Goal: Task Accomplishment & Management: Manage account settings

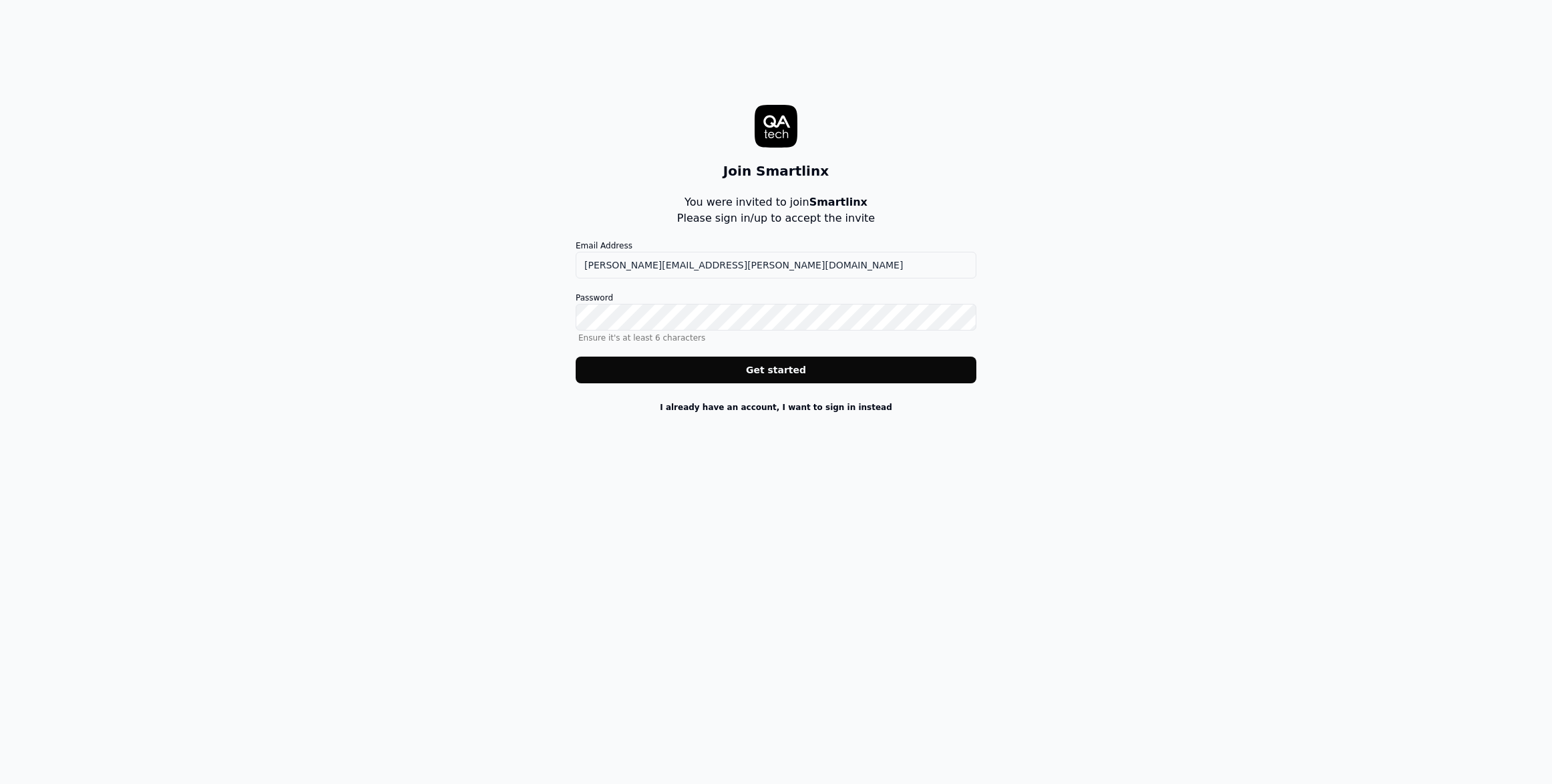
click at [756, 371] on button "Get started" at bounding box center [776, 370] width 401 height 27
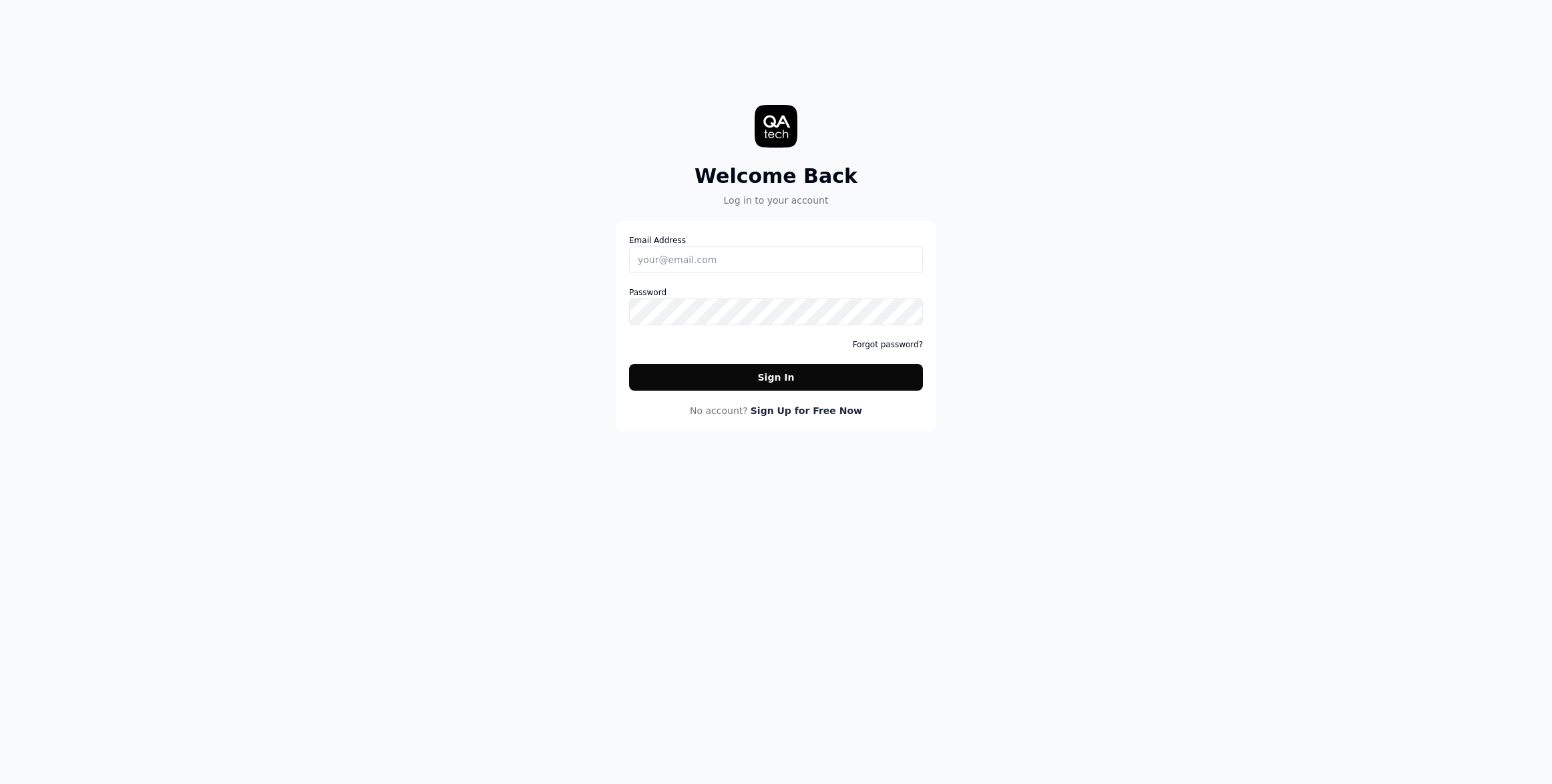
click at [0, 783] on nordpass-portal at bounding box center [0, 784] width 0 height 0
click at [702, 266] on input "Email Address" at bounding box center [776, 260] width 294 height 27
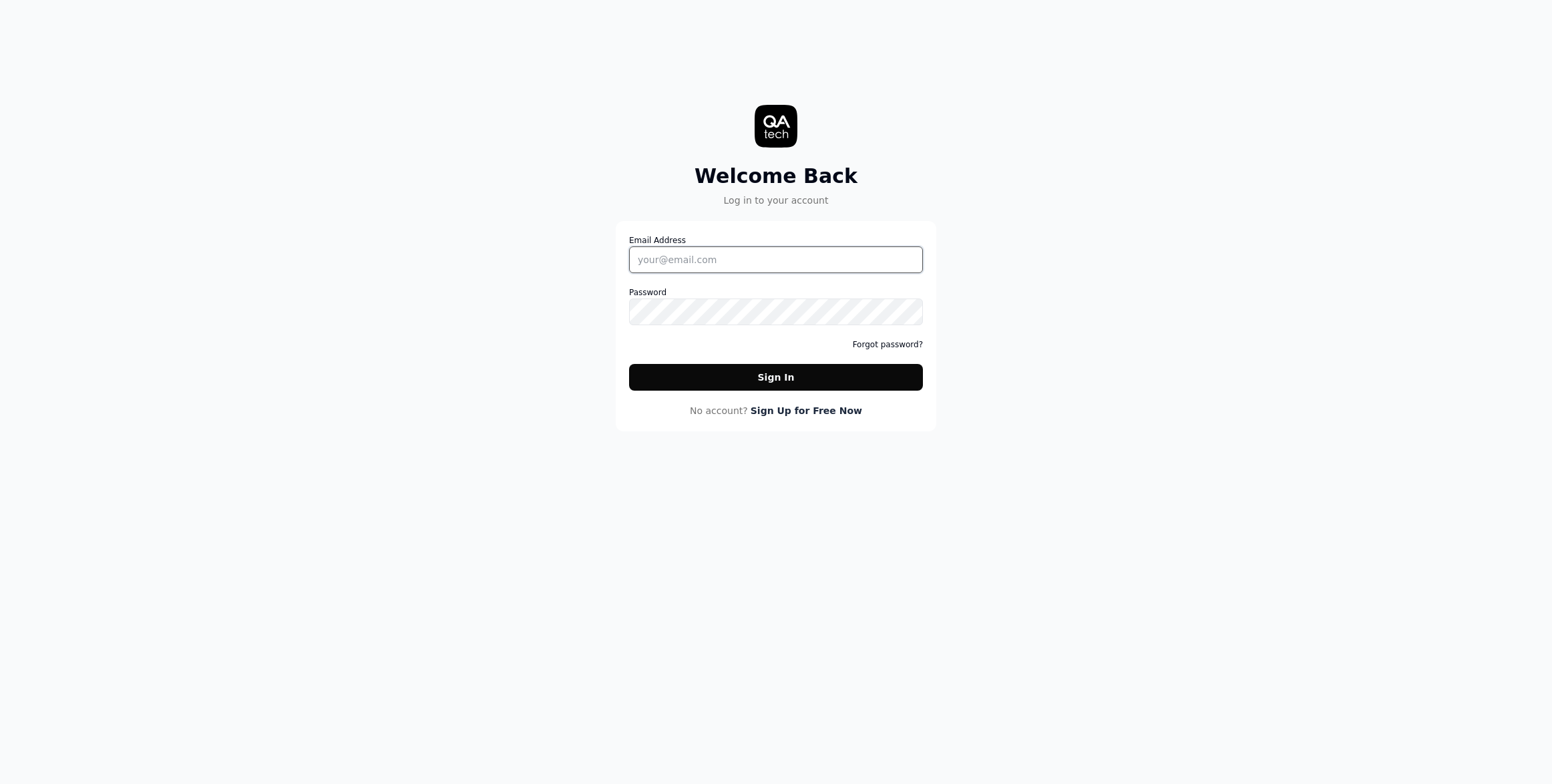
type input "emil.petrisor@smartlinx.com"
click at [784, 370] on button "Sign In" at bounding box center [776, 377] width 294 height 27
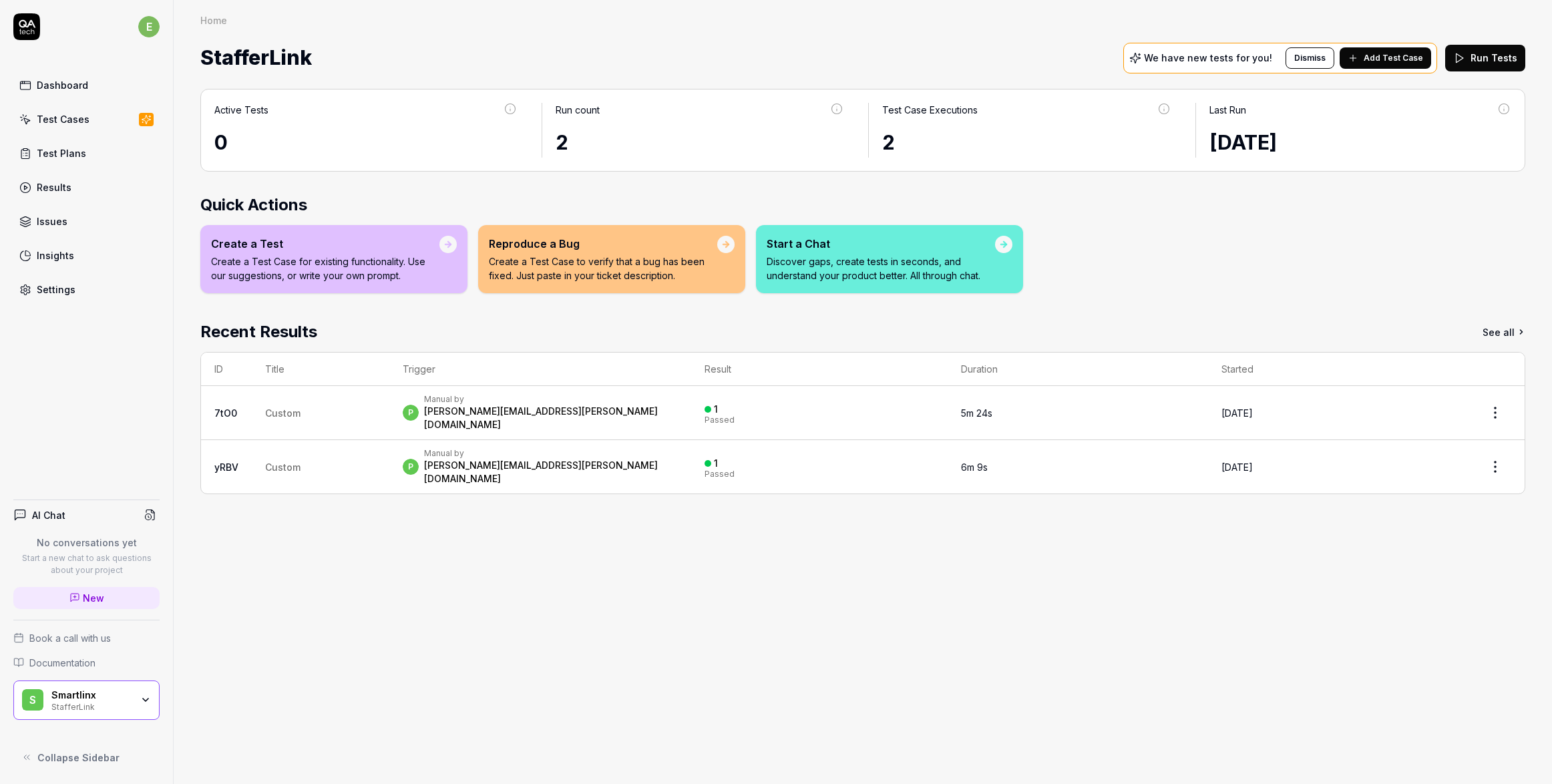
click at [56, 290] on div "Settings" at bounding box center [55, 289] width 38 height 14
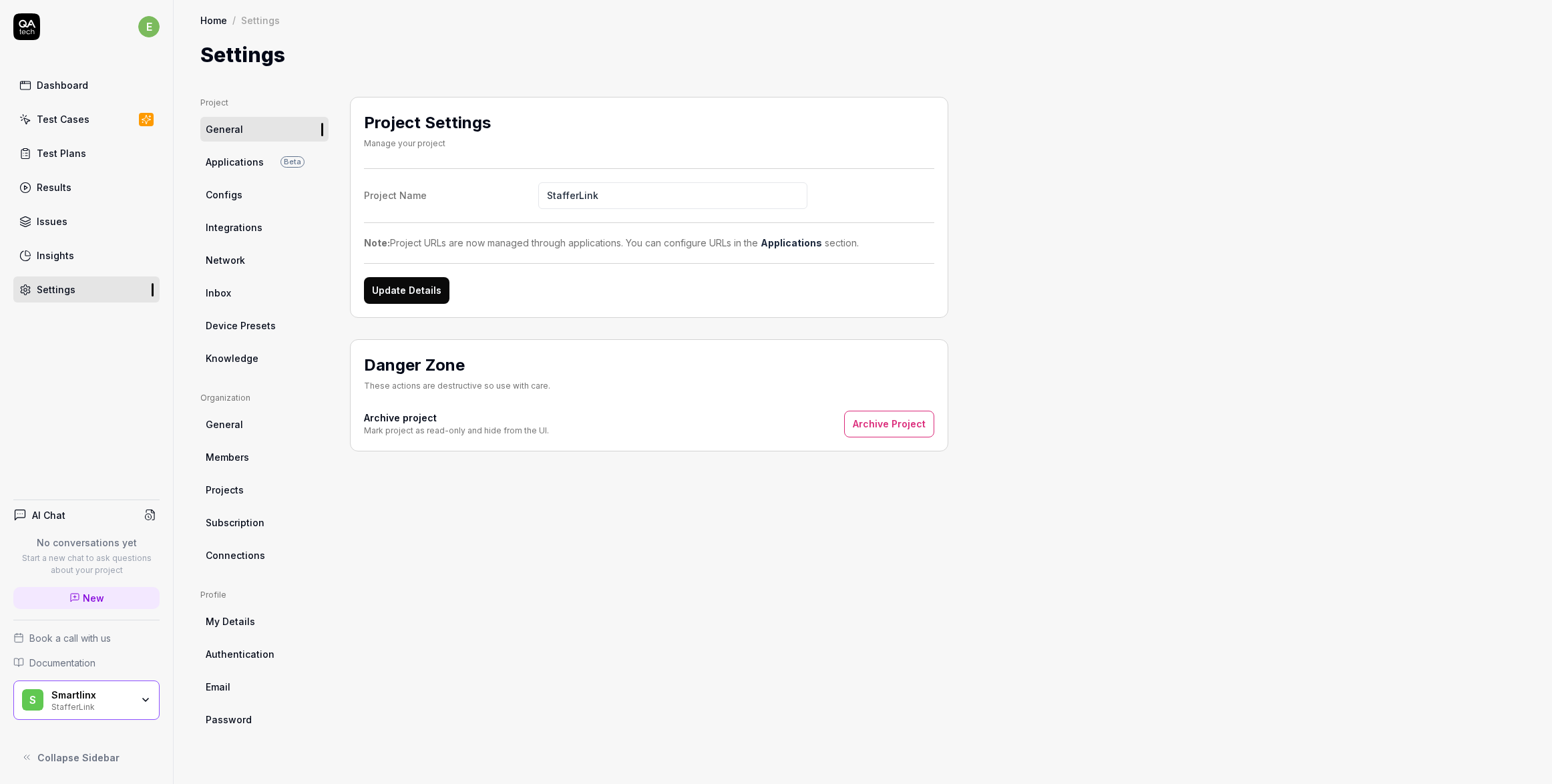
click at [133, 701] on div "Smartlinx StafferLink" at bounding box center [96, 700] width 88 height 22
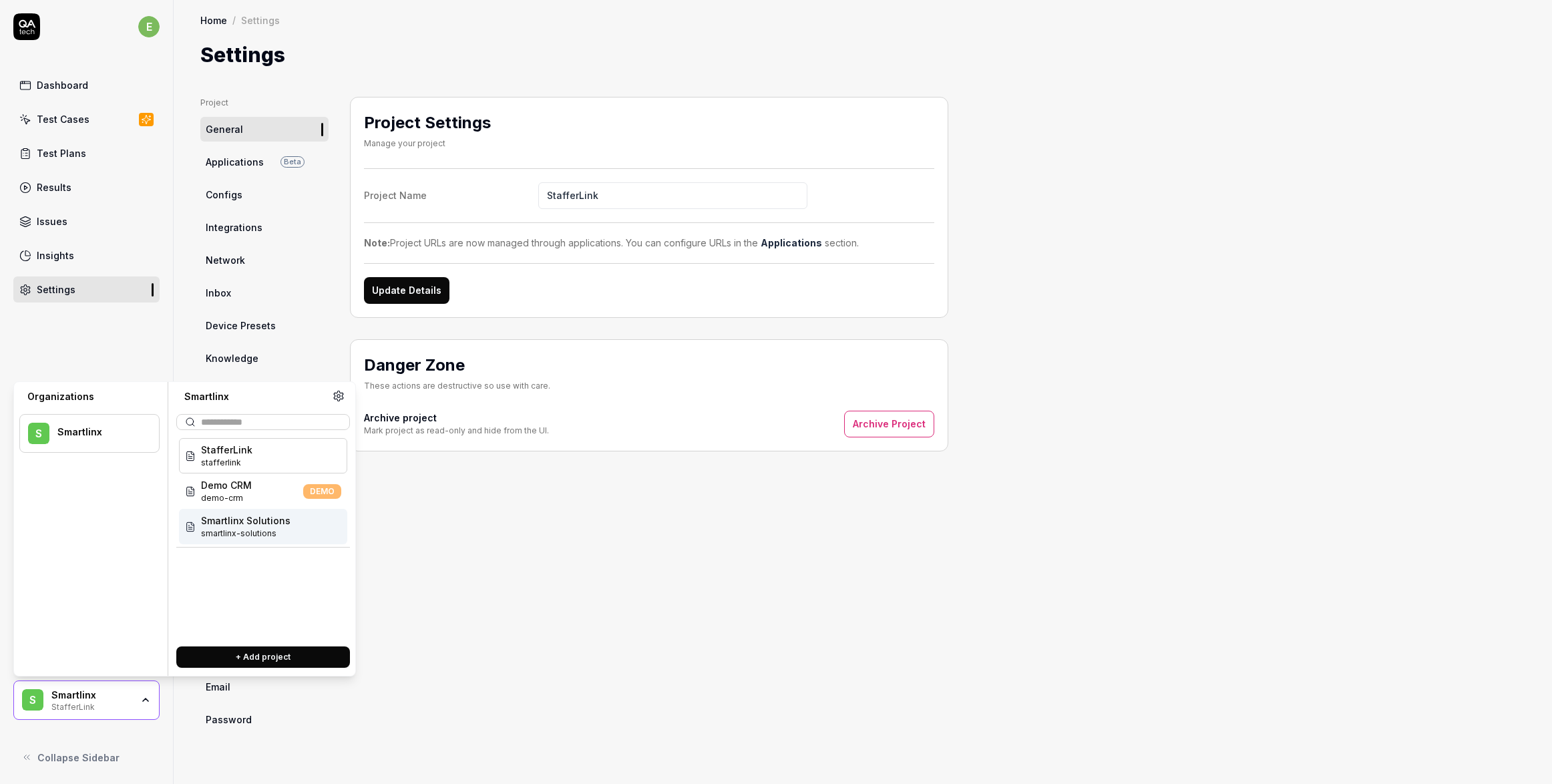
click at [256, 525] on span "Smartlinx Solutions" at bounding box center [246, 521] width 89 height 14
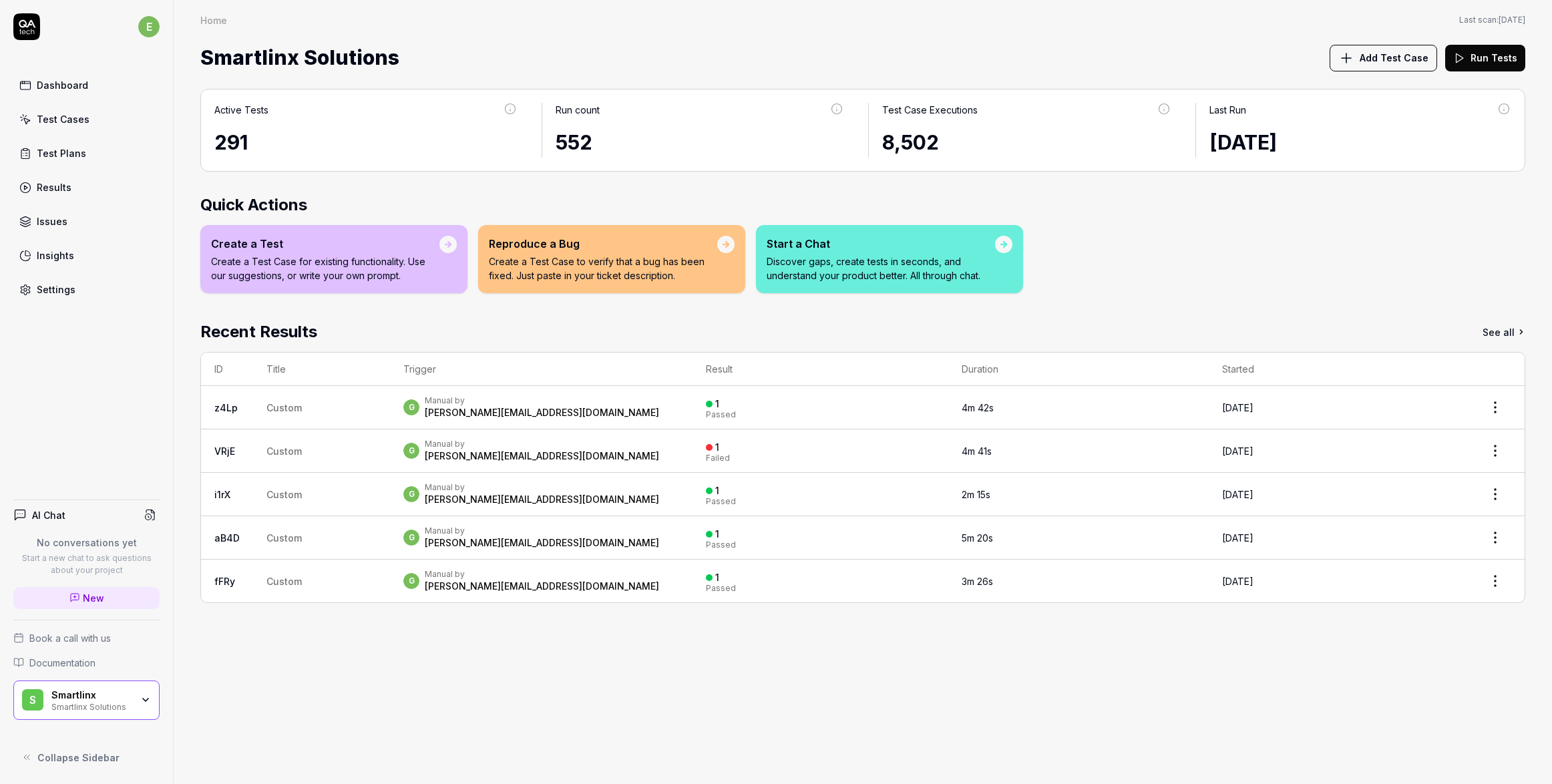
click at [977, 743] on div "Active Tests 291 Run count 552 Test Case Executions 8,502 Last Run [DATE] Quick…" at bounding box center [862, 429] width 1379 height 708
click at [78, 121] on div "Test Cases" at bounding box center [63, 120] width 53 height 14
